Goal: Navigation & Orientation: Find specific page/section

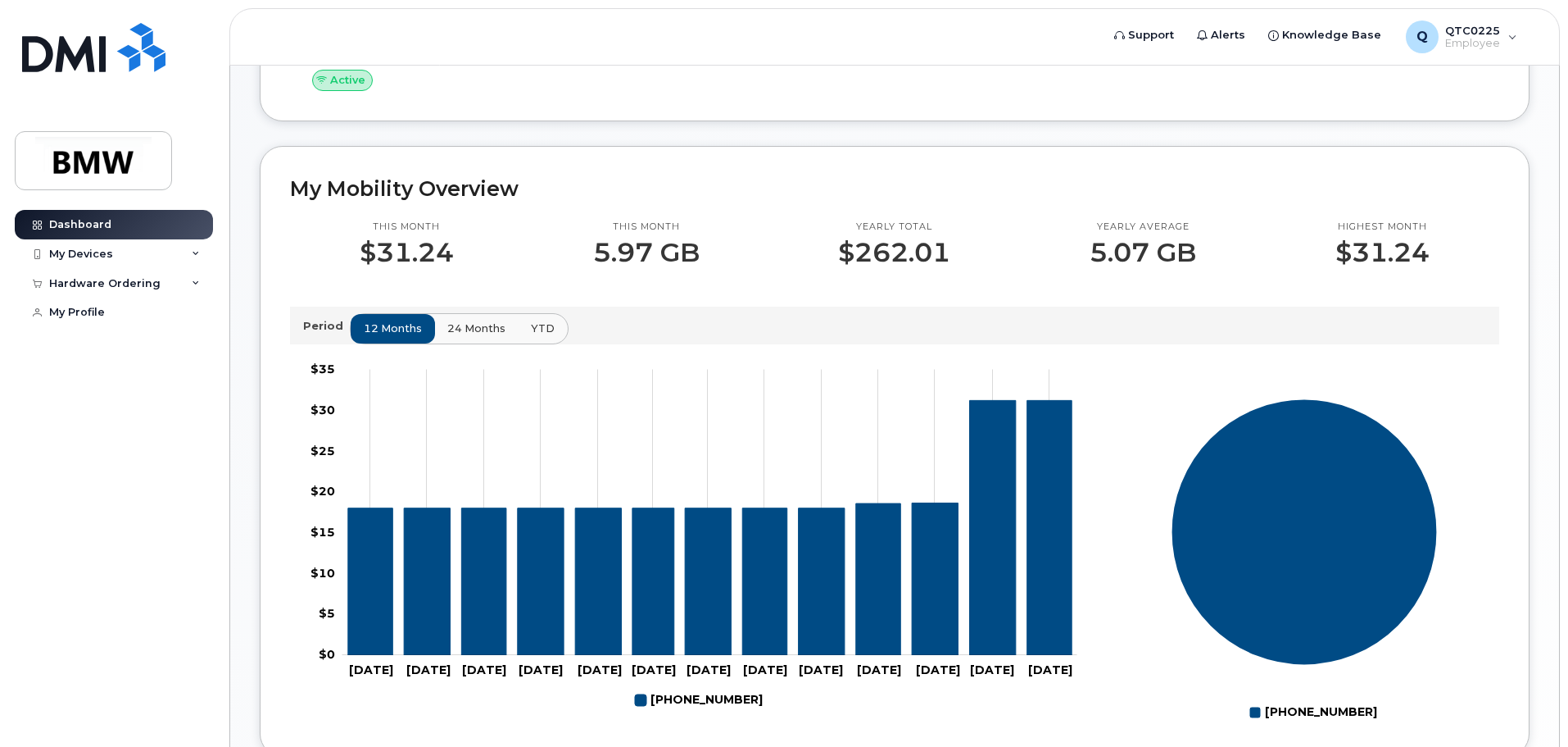
scroll to position [328, 0]
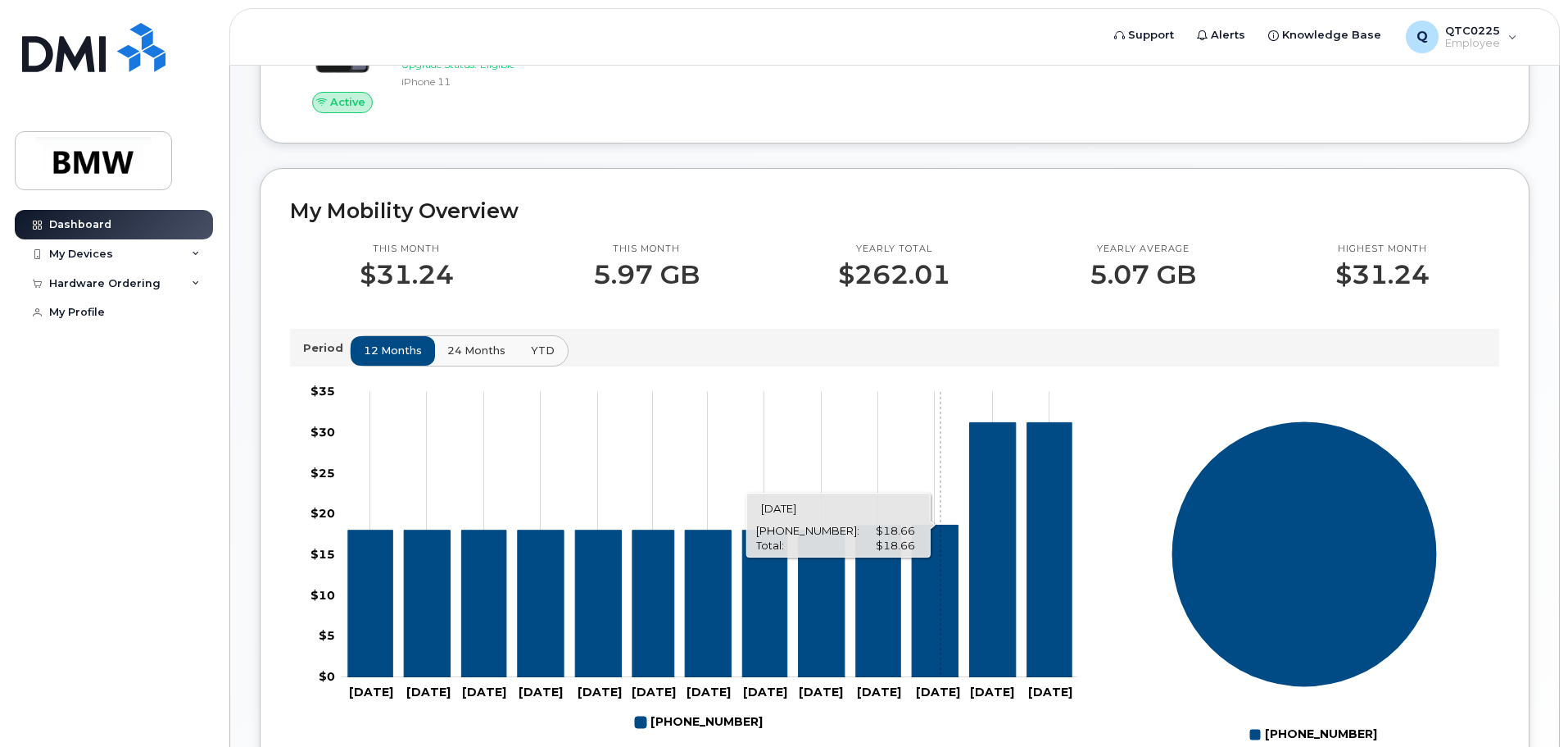
click at [940, 642] on icon "864-905-9530" at bounding box center [934, 601] width 45 height 153
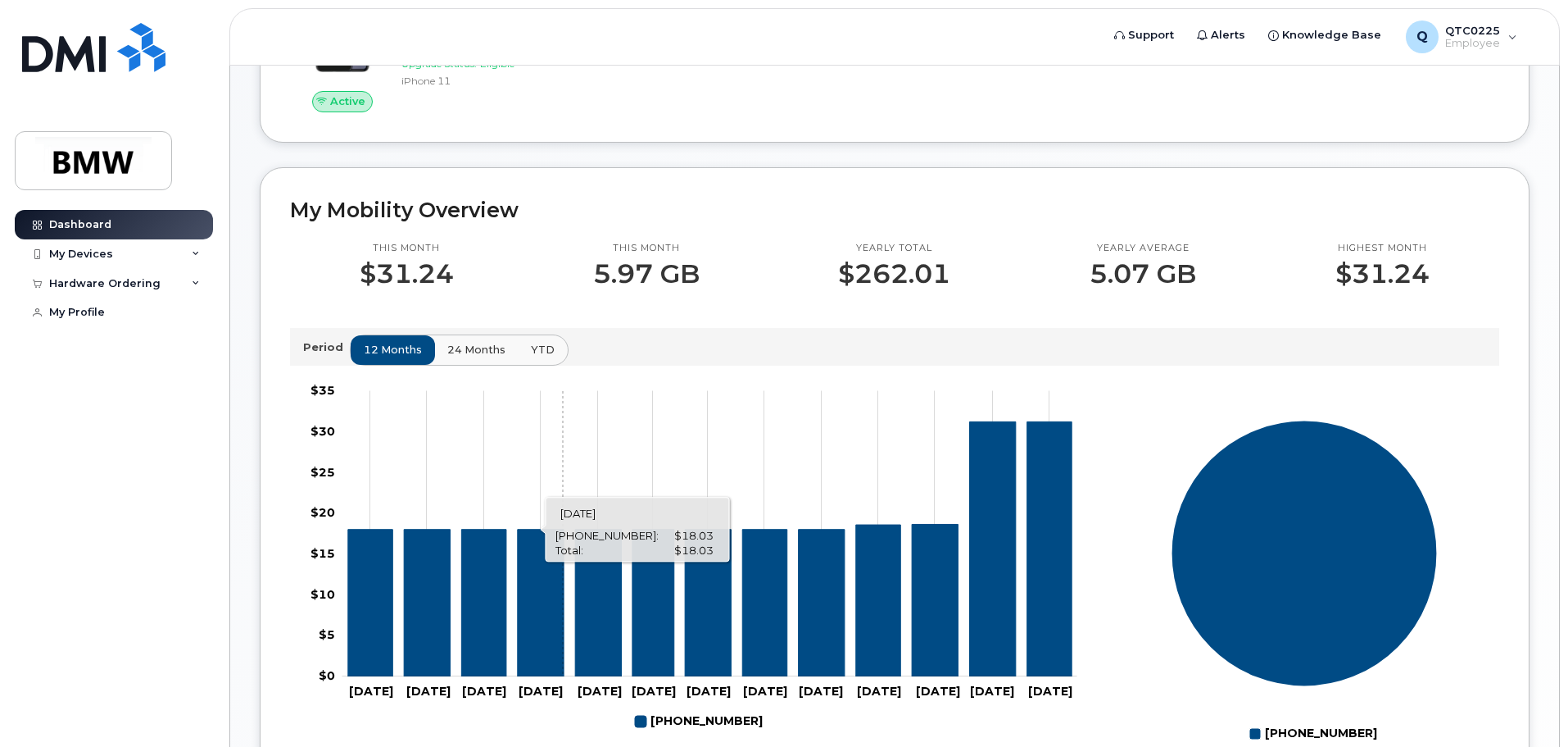
scroll to position [336, 0]
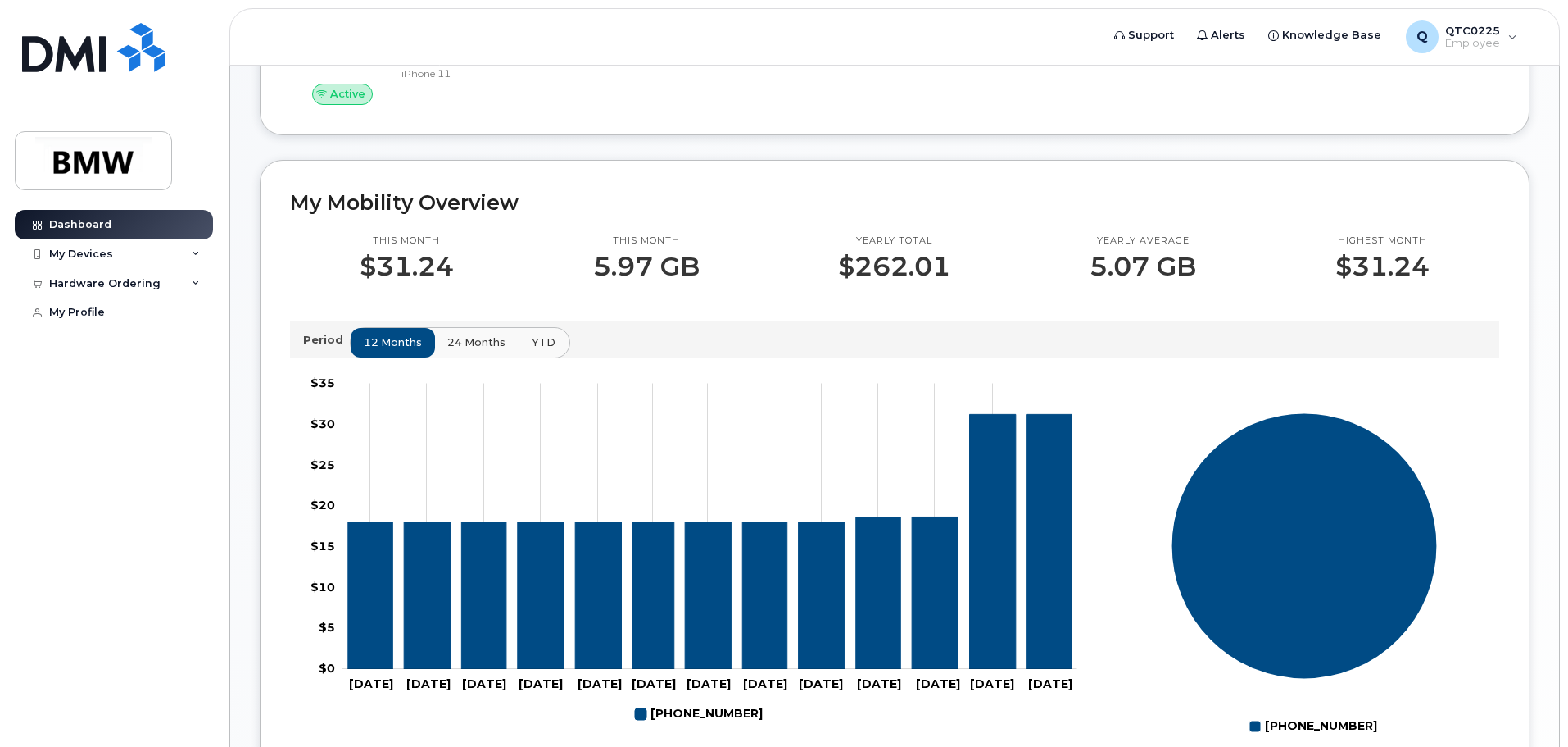
click at [539, 350] on span "YTD" at bounding box center [543, 342] width 24 height 15
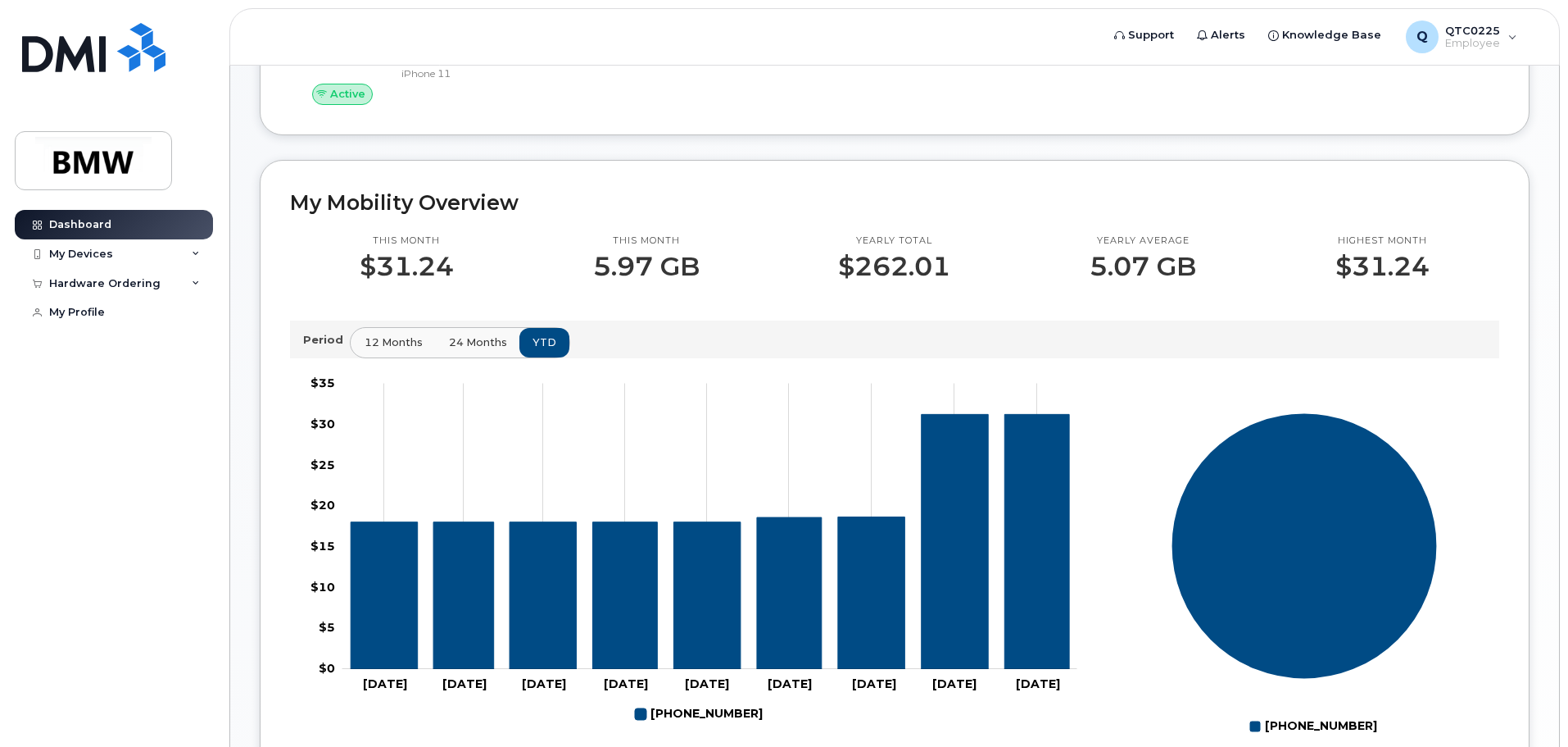
click at [375, 350] on span "12 months" at bounding box center [393, 342] width 58 height 15
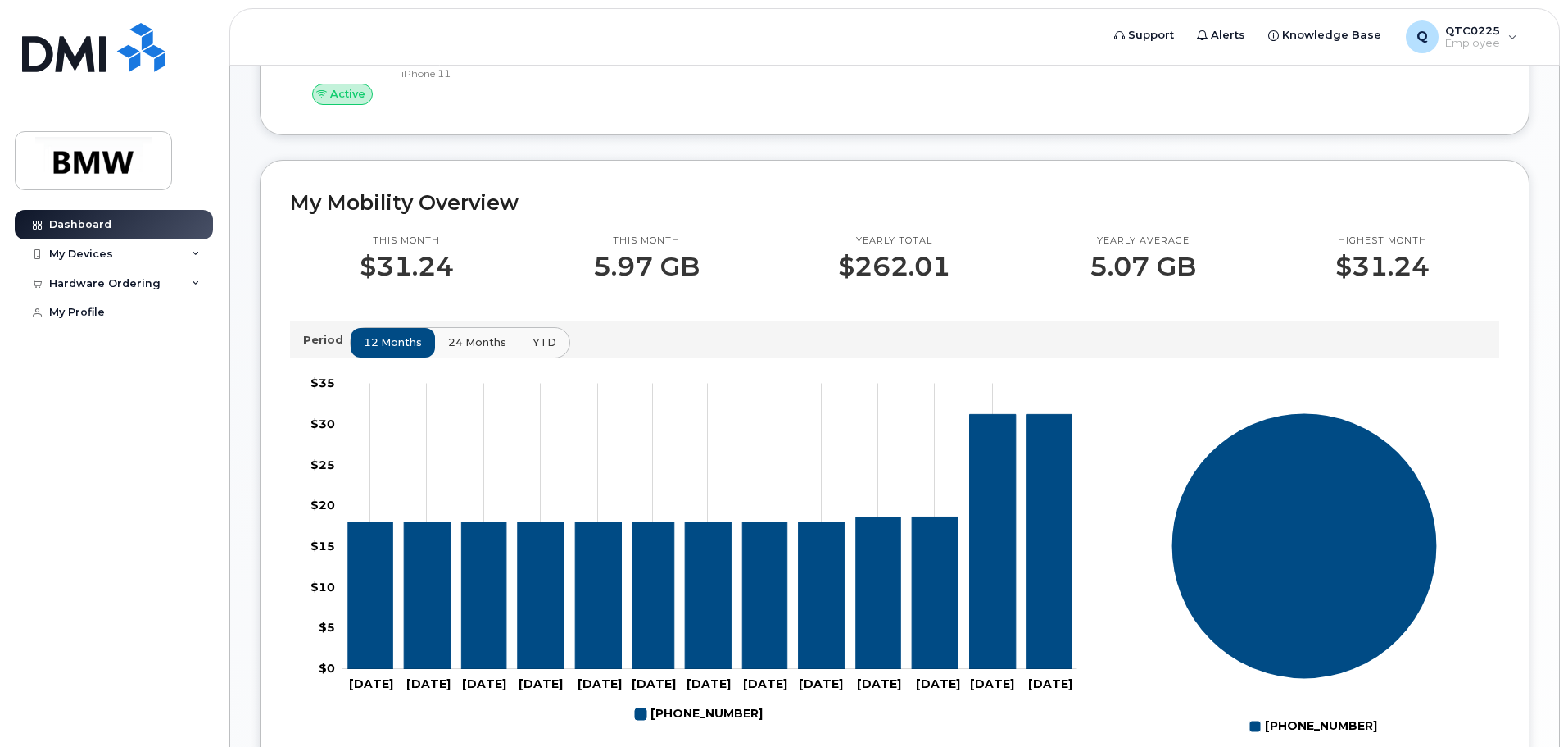
click at [442, 356] on button "24 months" at bounding box center [477, 342] width 86 height 29
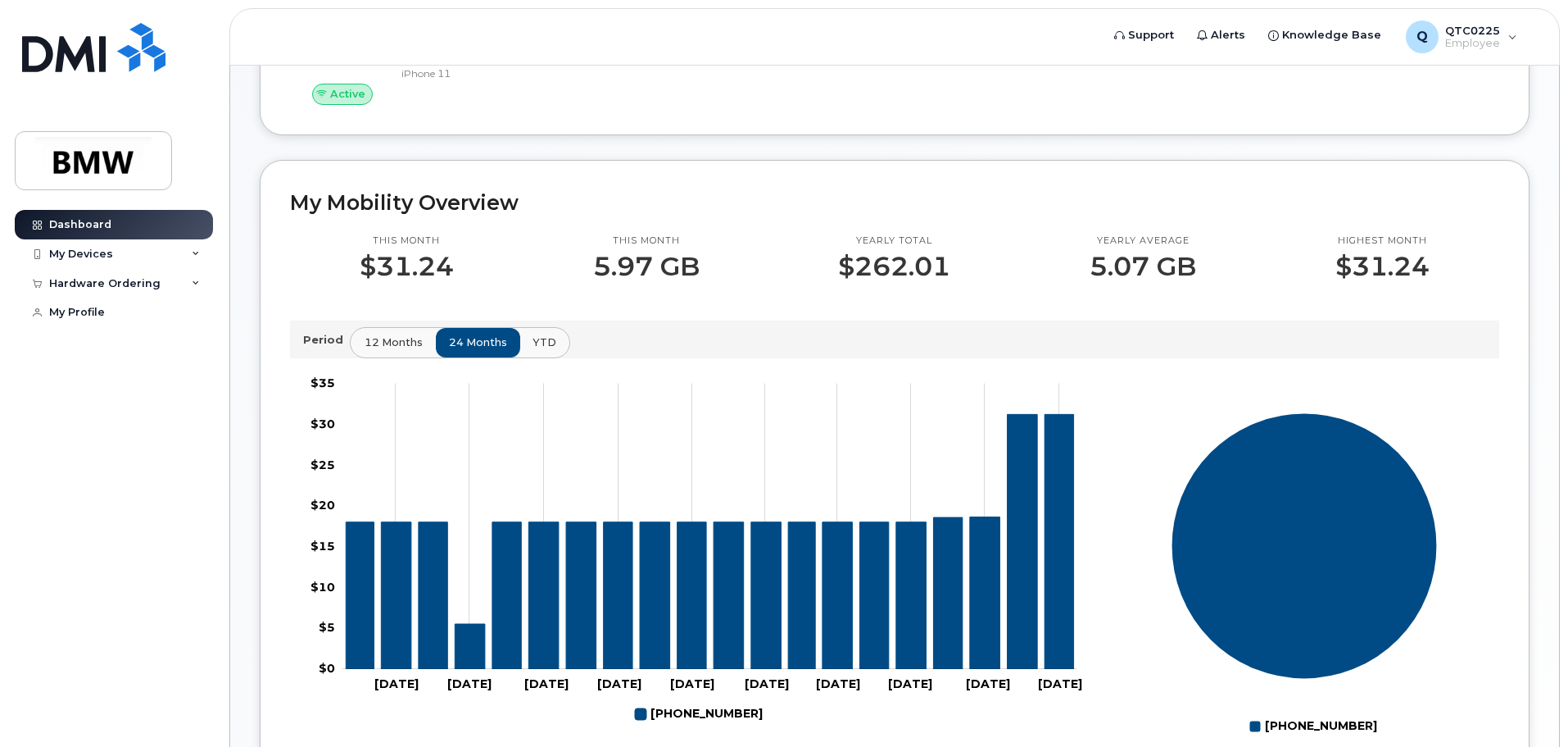
click at [377, 350] on span "12 months" at bounding box center [393, 342] width 58 height 15
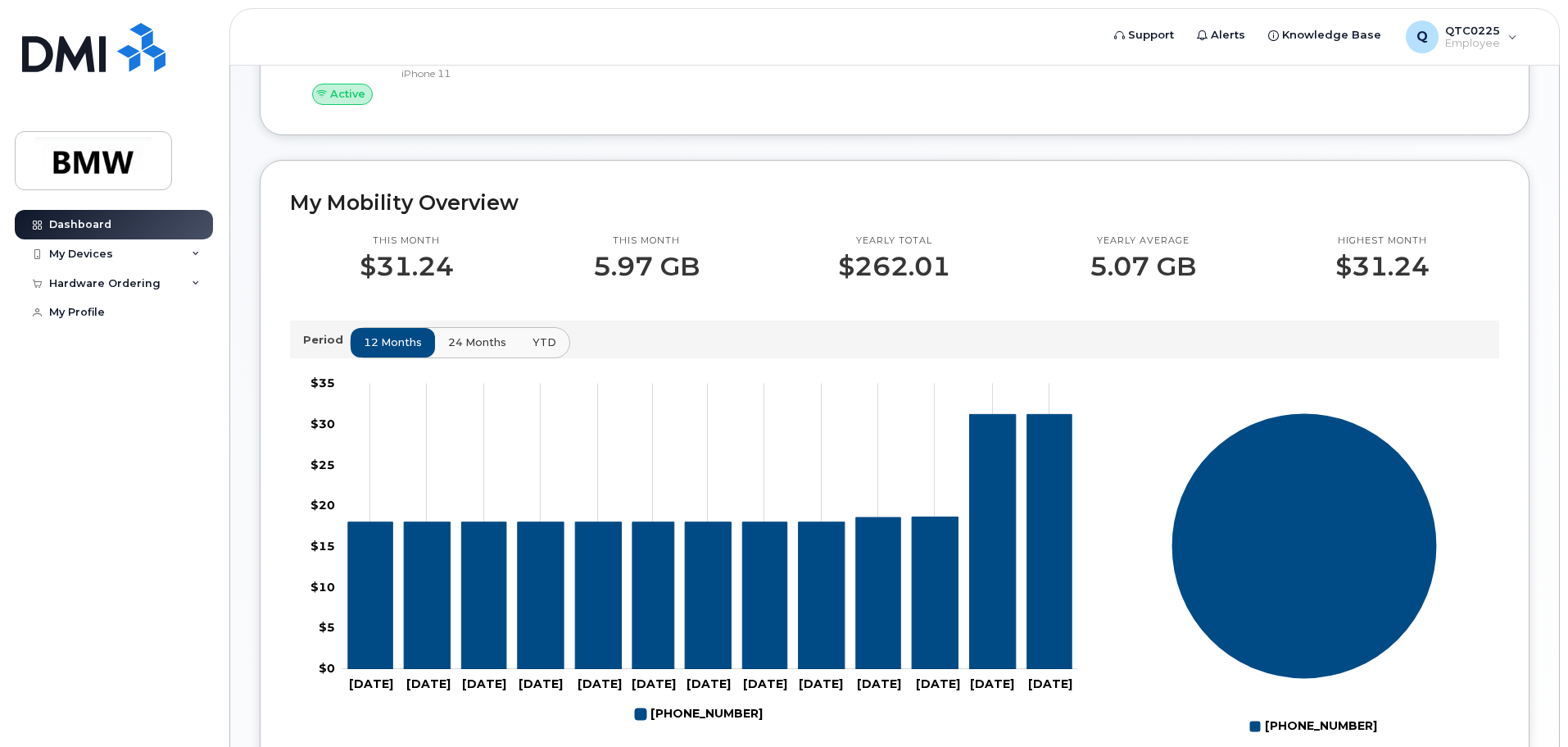
click at [457, 350] on span "24 months" at bounding box center [476, 342] width 58 height 15
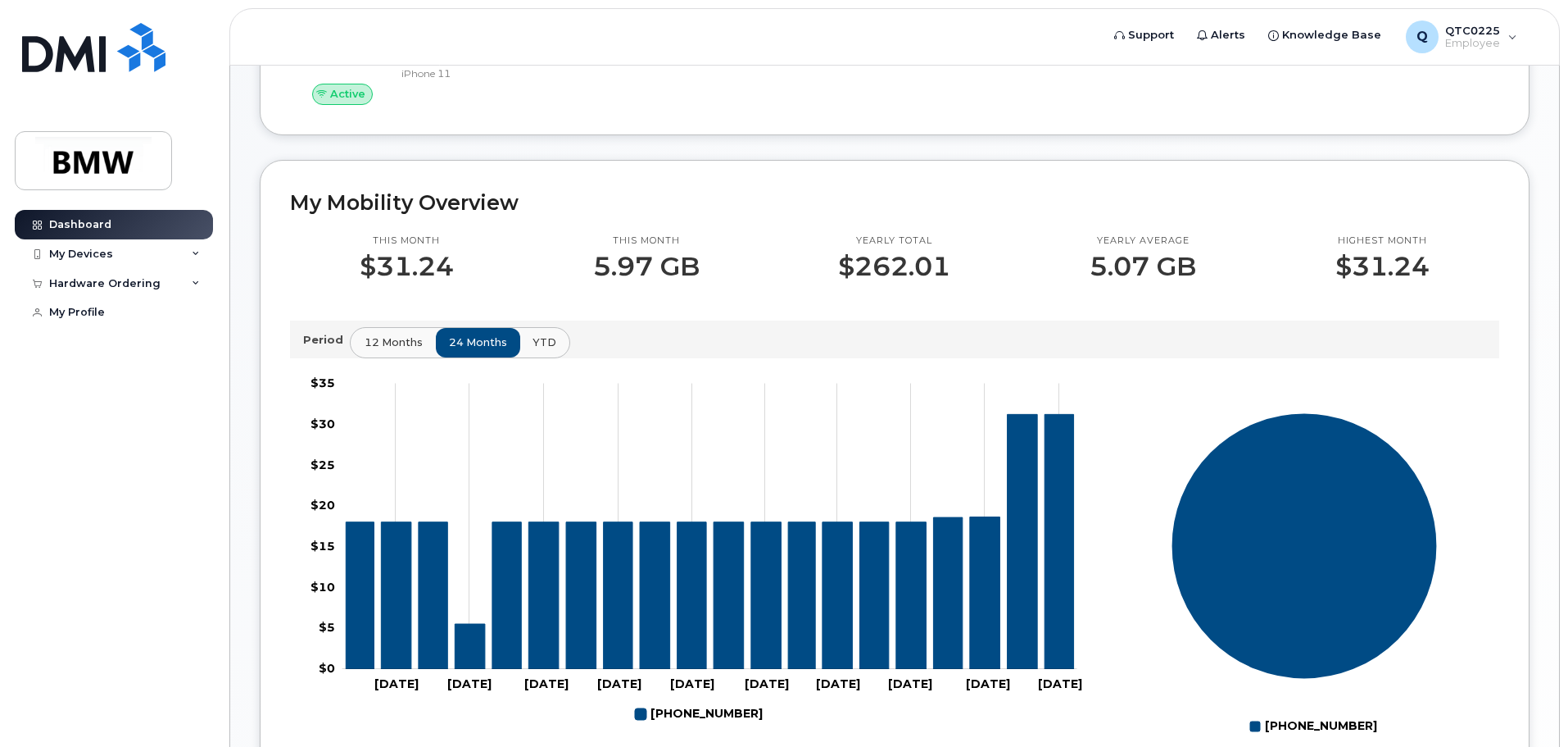
click at [423, 354] on button "12 months" at bounding box center [393, 342] width 86 height 29
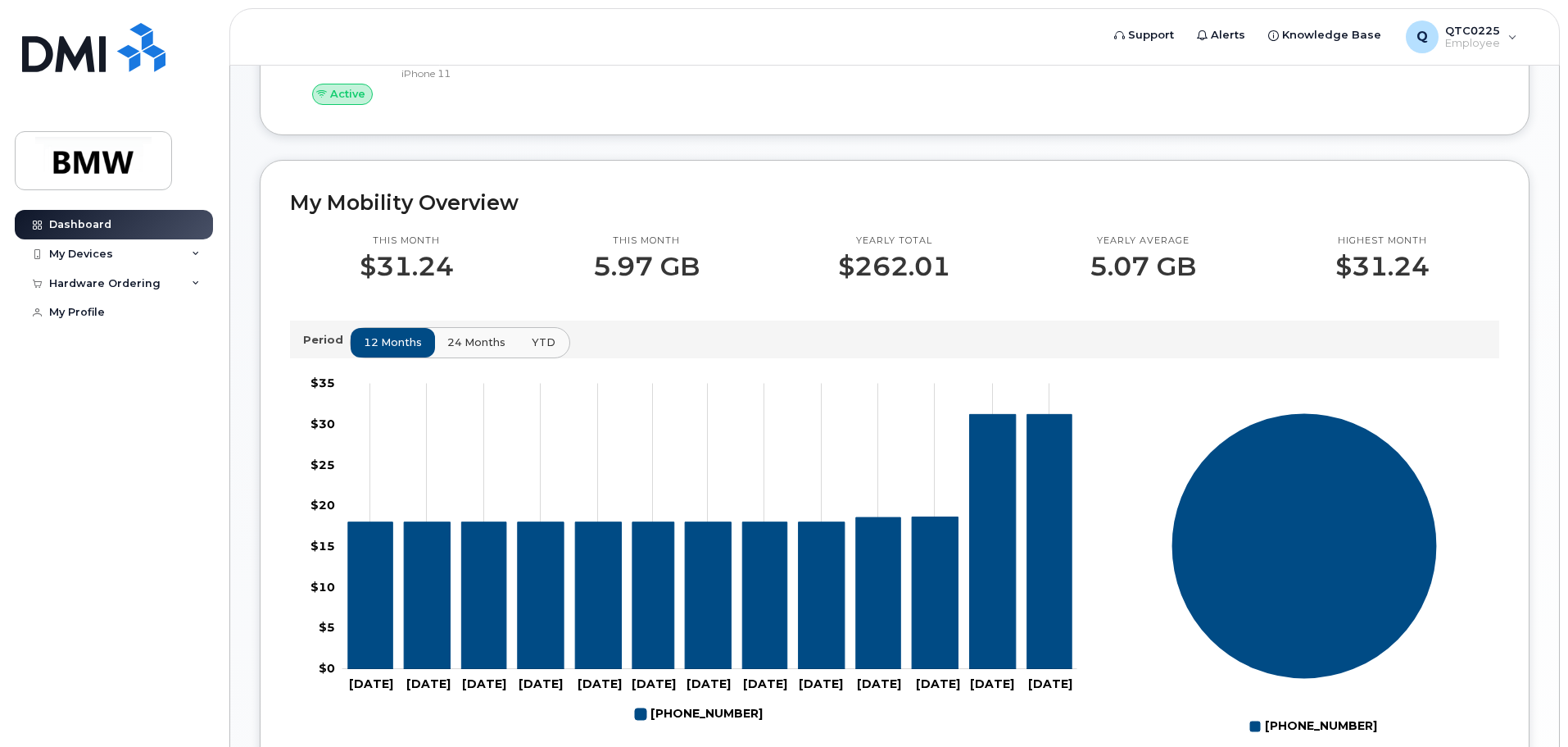
click at [556, 356] on button "YTD" at bounding box center [543, 342] width 52 height 29
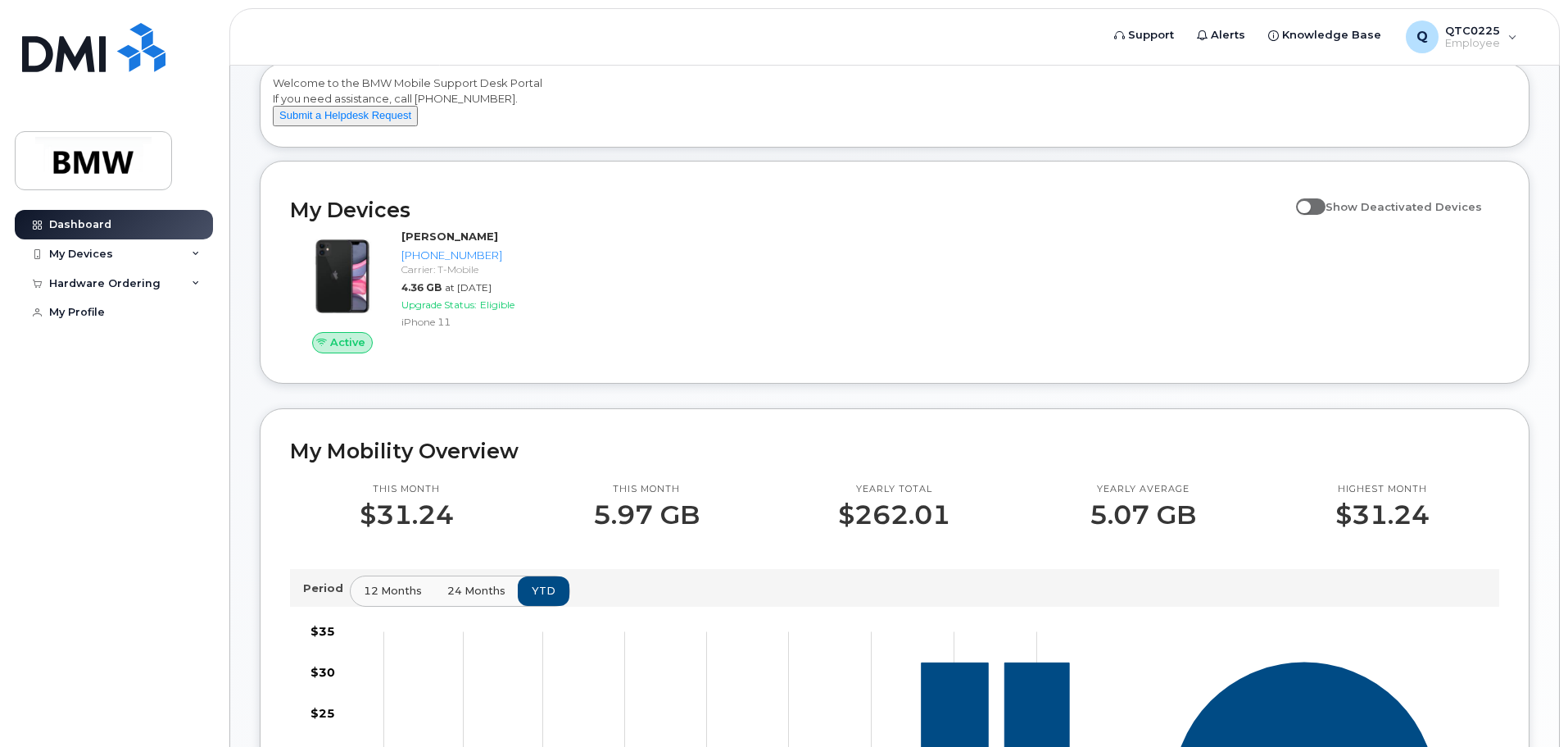
scroll to position [0, 0]
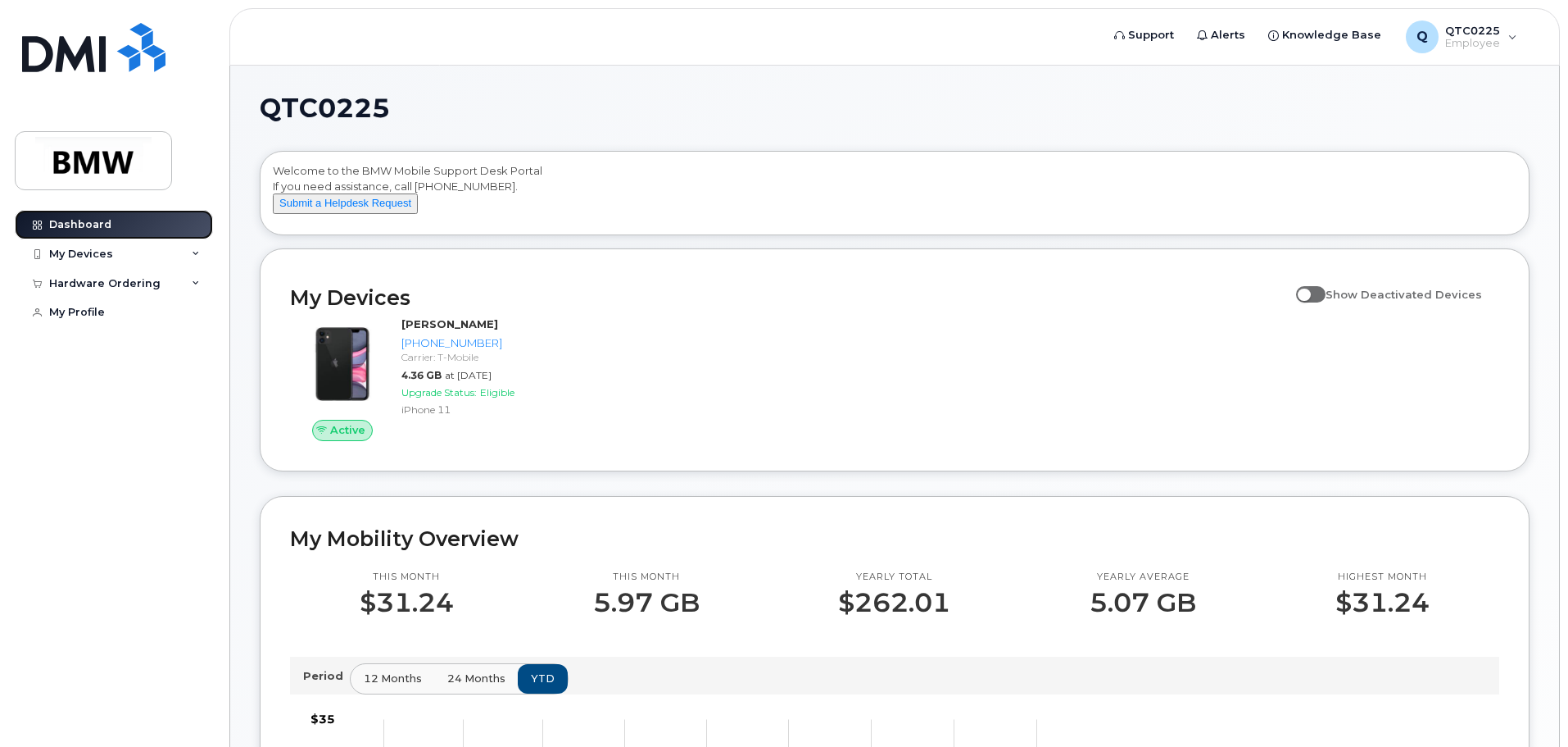
click at [193, 235] on link "Dashboard" at bounding box center [114, 224] width 198 height 29
click at [1481, 31] on span "QTC0225" at bounding box center [1473, 30] width 55 height 13
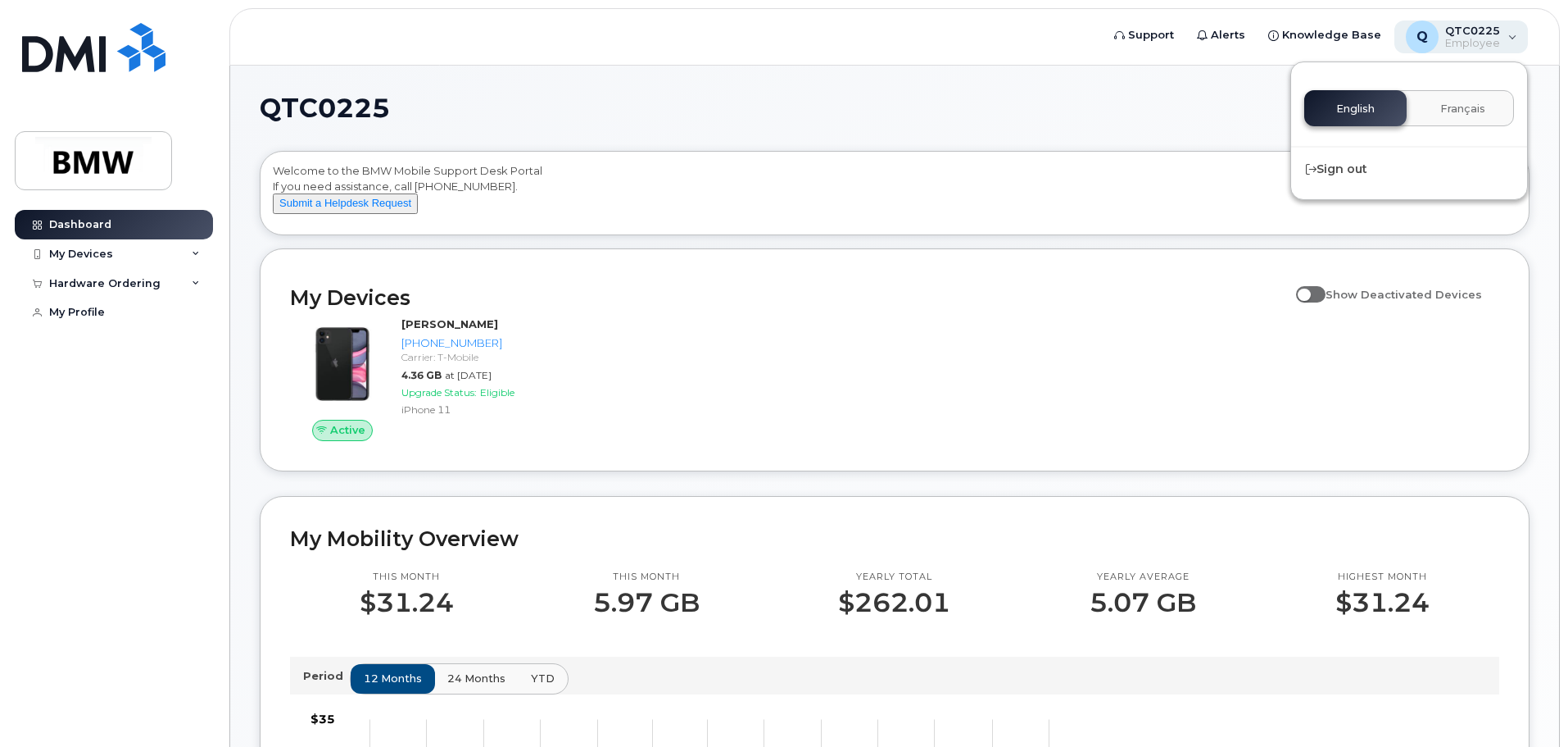
click at [1496, 29] on span "QTC0225" at bounding box center [1473, 30] width 55 height 13
click at [164, 255] on div "My Devices" at bounding box center [114, 253] width 198 height 29
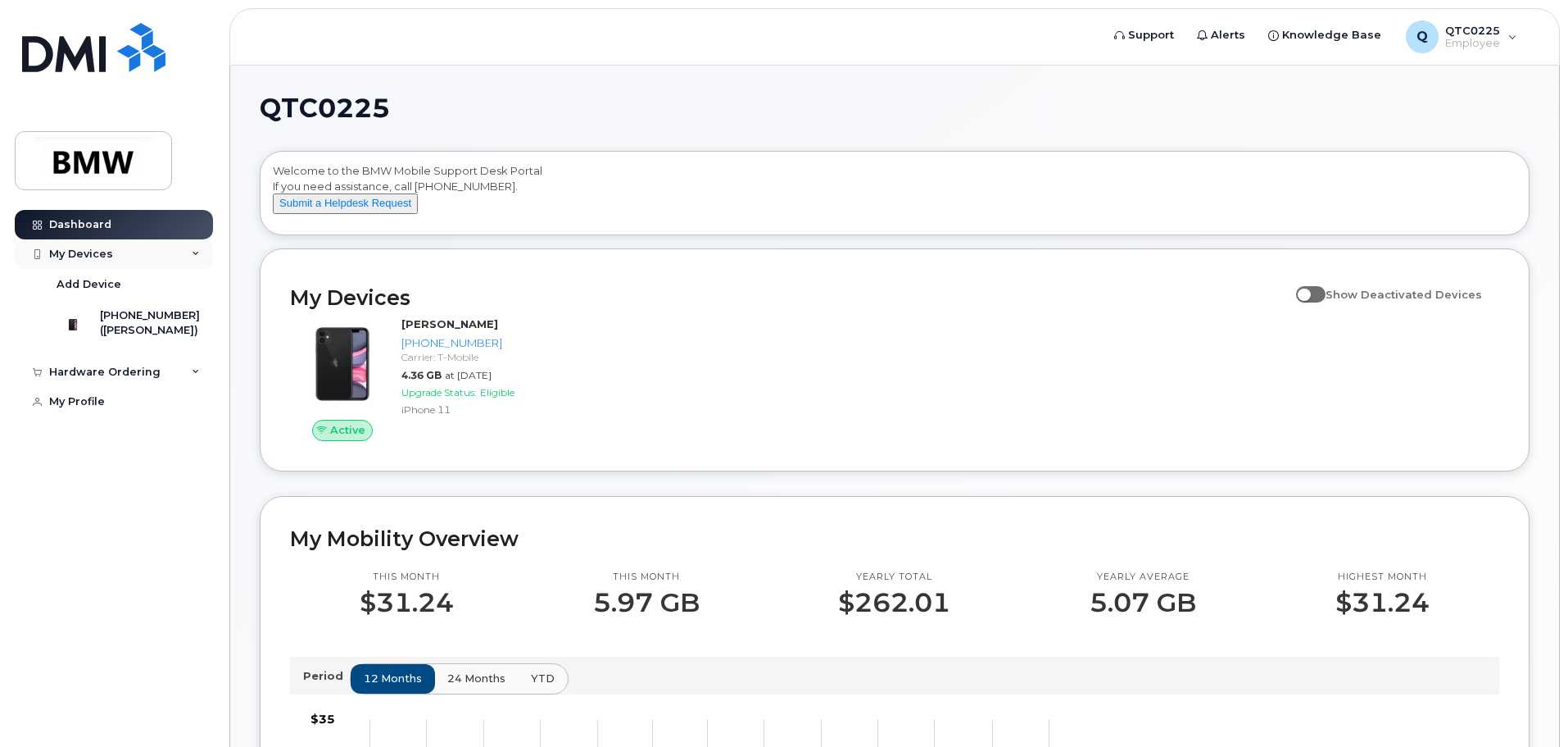
click at [102, 256] on div "My Devices" at bounding box center [81, 253] width 64 height 13
click at [103, 256] on div "My Devices" at bounding box center [81, 253] width 64 height 13
click at [116, 378] on div "Hardware Ordering" at bounding box center [104, 372] width 111 height 13
drag, startPoint x: 116, startPoint y: 382, endPoint x: 112, endPoint y: 341, distance: 41.2
click at [116, 378] on div "Hardware Ordering" at bounding box center [104, 372] width 111 height 13
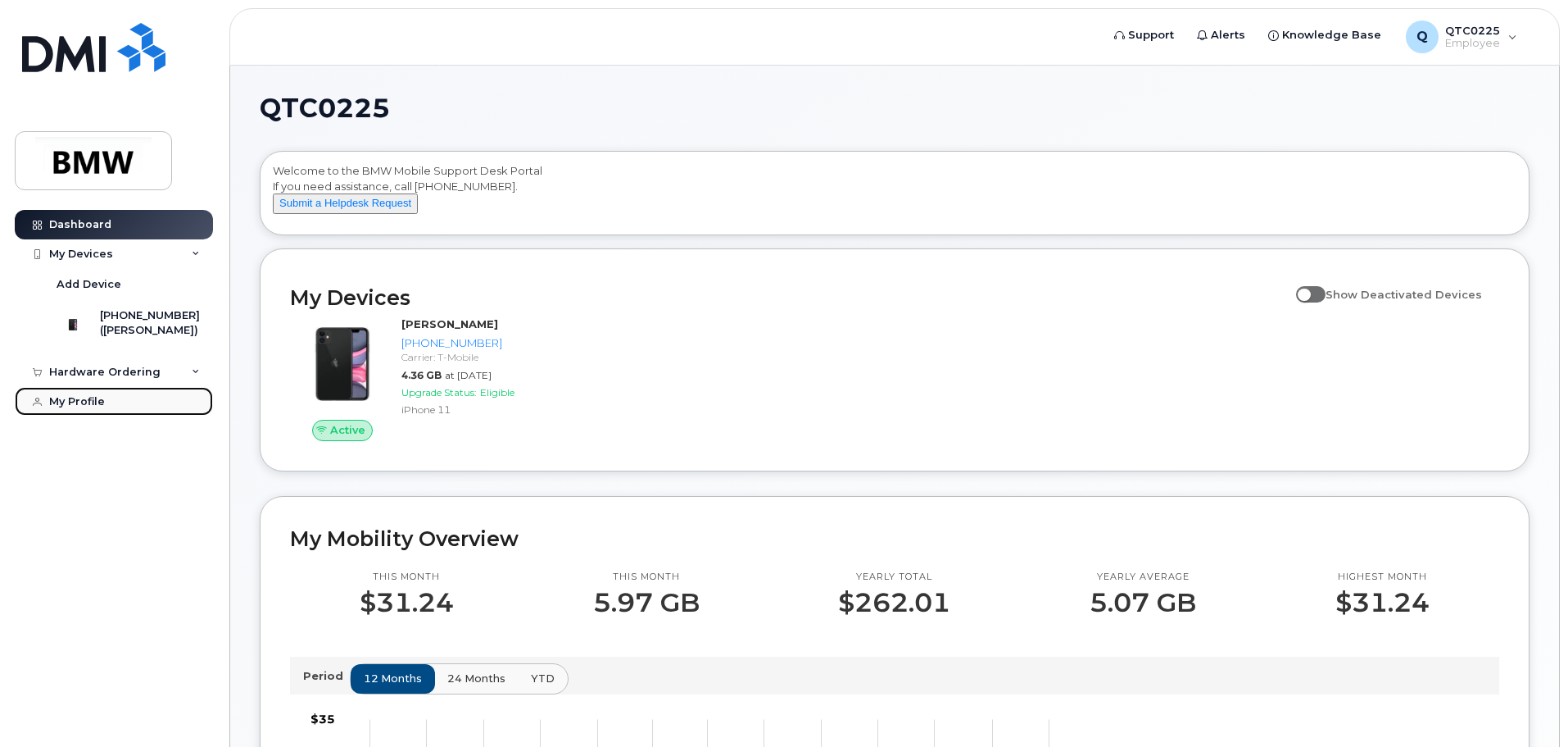
click at [97, 408] on div "My Profile" at bounding box center [77, 402] width 55 height 13
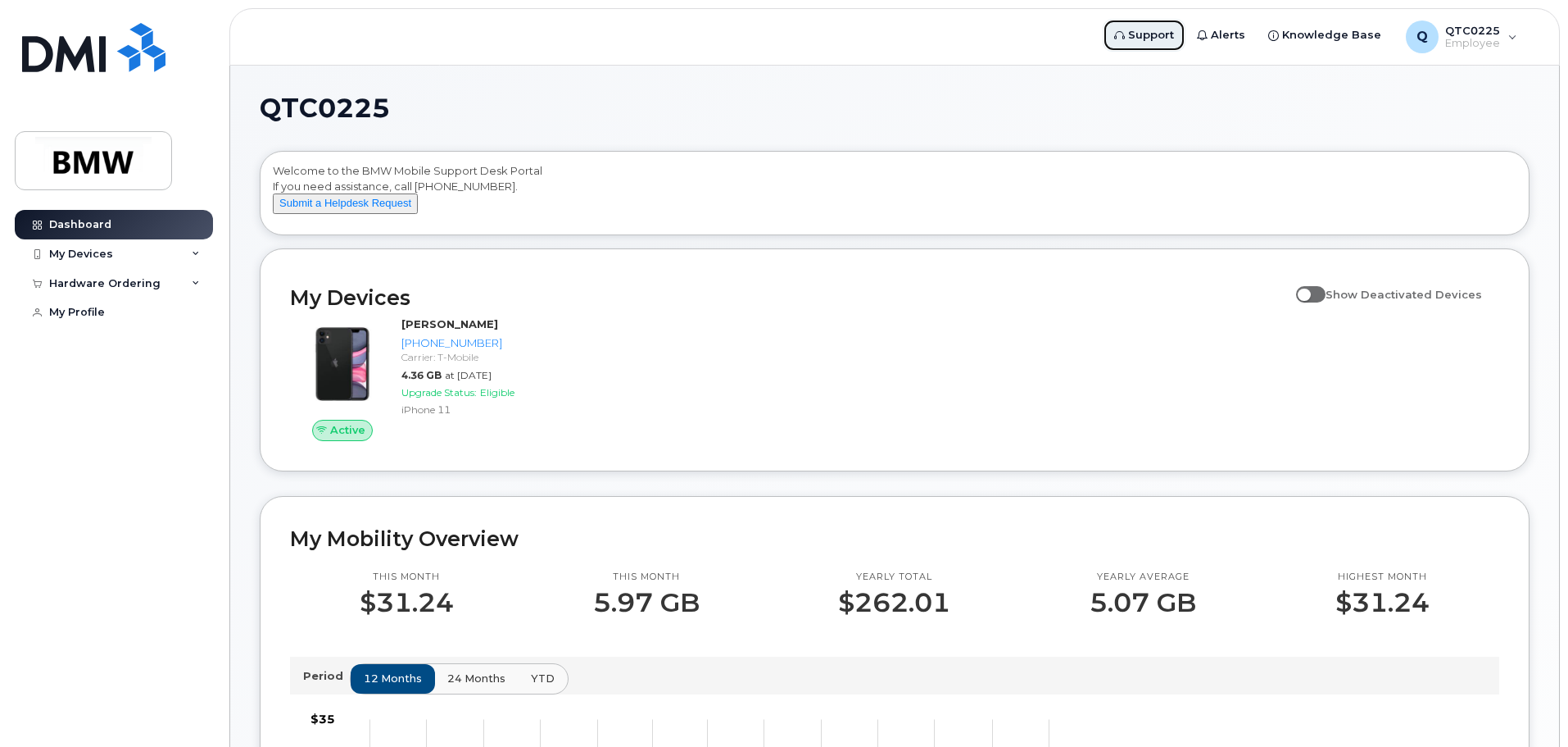
click at [1174, 39] on span "Support" at bounding box center [1151, 35] width 45 height 16
click at [1487, 37] on span "Employee" at bounding box center [1473, 43] width 55 height 13
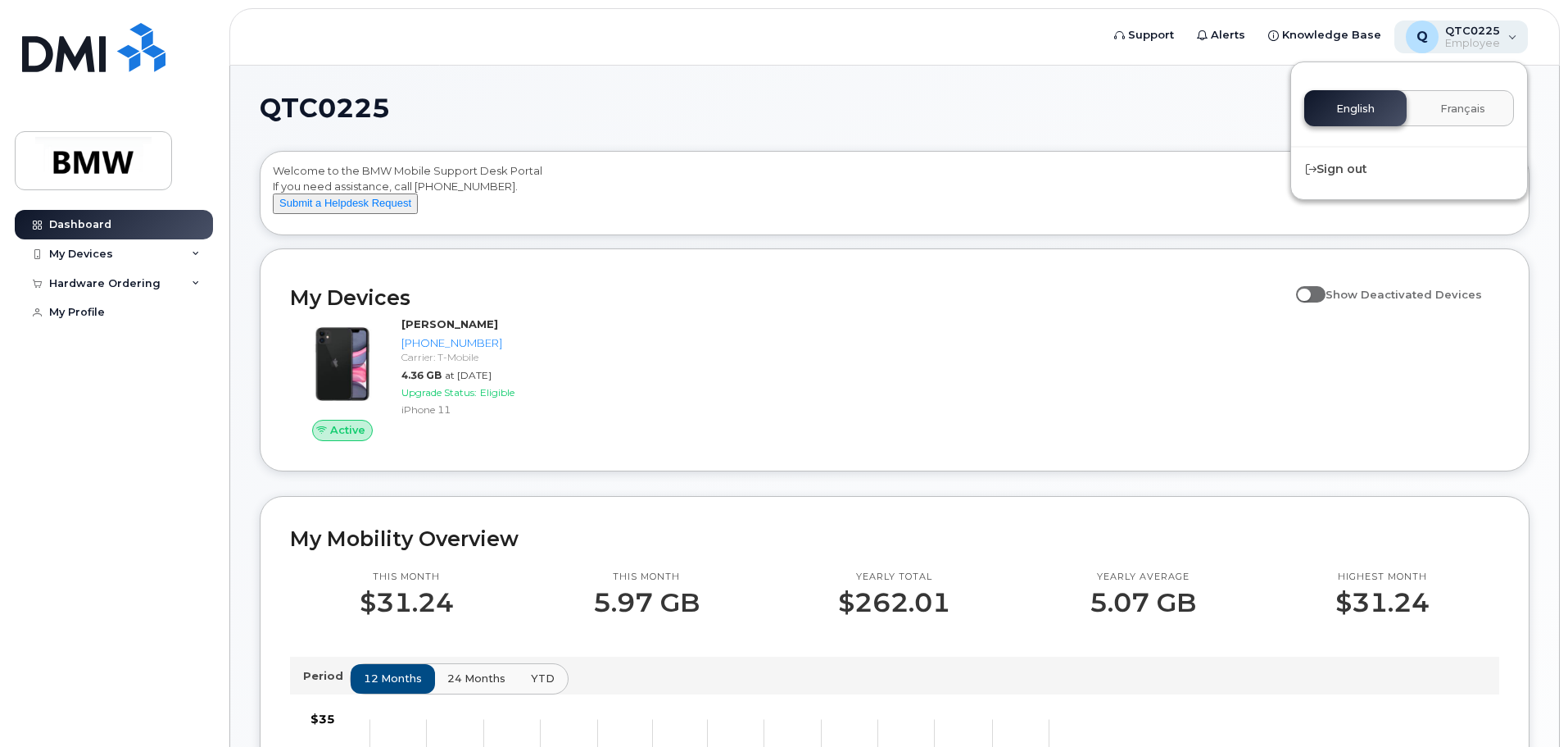
click at [1498, 41] on span "Employee" at bounding box center [1473, 43] width 55 height 13
click at [1509, 32] on div "Q QTC0225 Employee" at bounding box center [1461, 37] width 135 height 33
click at [1509, 37] on div "Q QTC0225 Employee" at bounding box center [1461, 37] width 135 height 33
